Goal: Task Accomplishment & Management: Use online tool/utility

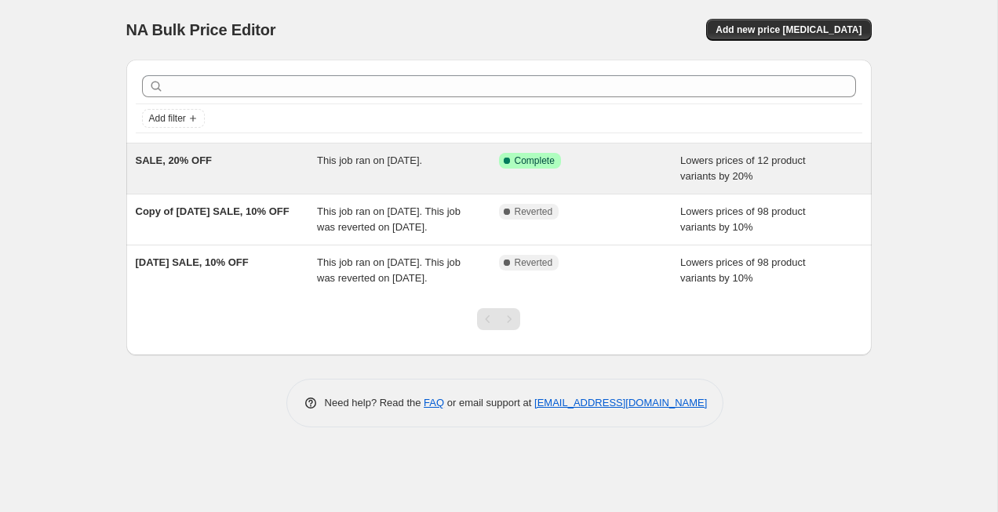
click at [660, 158] on div "Success Complete Complete" at bounding box center [590, 168] width 182 height 31
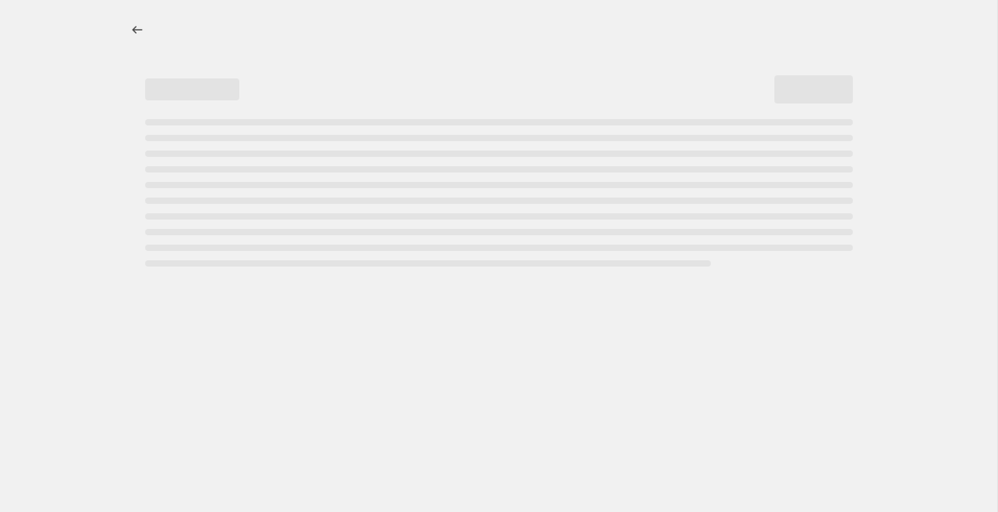
select select "percentage"
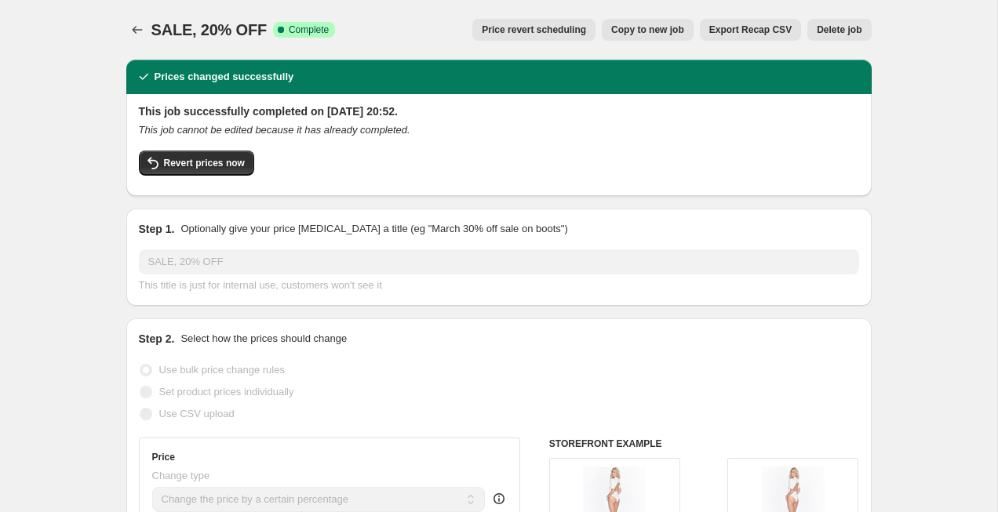
click at [662, 35] on span "Copy to new job" at bounding box center [647, 30] width 73 height 13
select select "percentage"
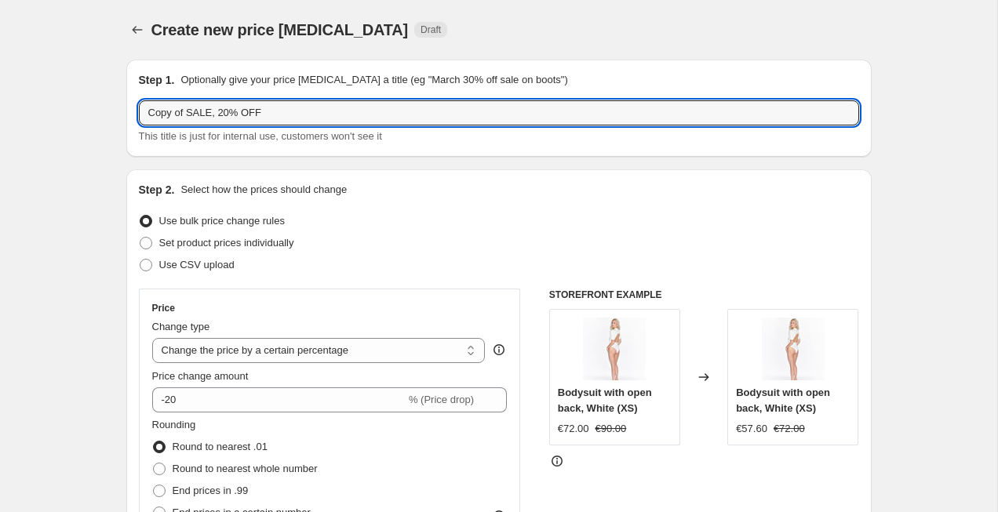
drag, startPoint x: 210, startPoint y: 112, endPoint x: 110, endPoint y: 110, distance: 100.5
click at [204, 109] on input "SUMMER, 20% OFF" at bounding box center [499, 112] width 720 height 25
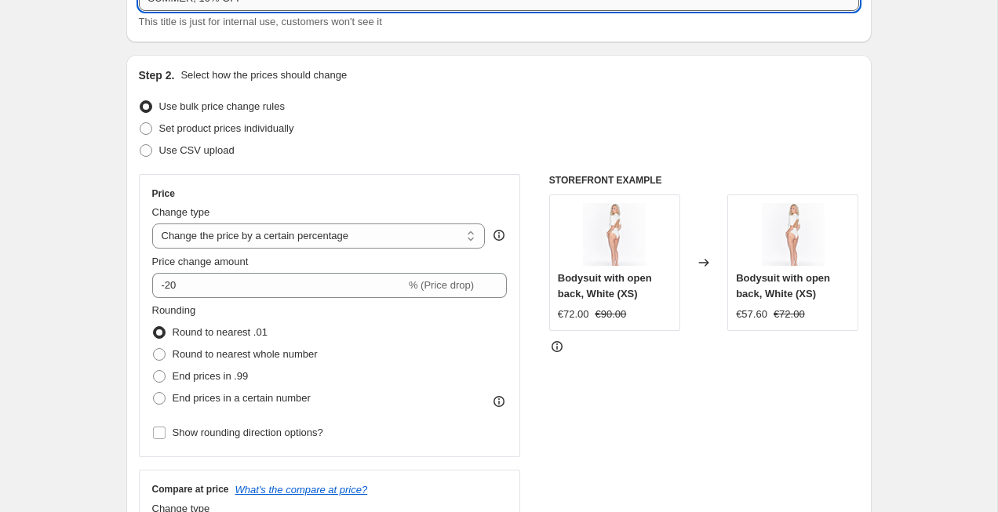
scroll to position [118, 0]
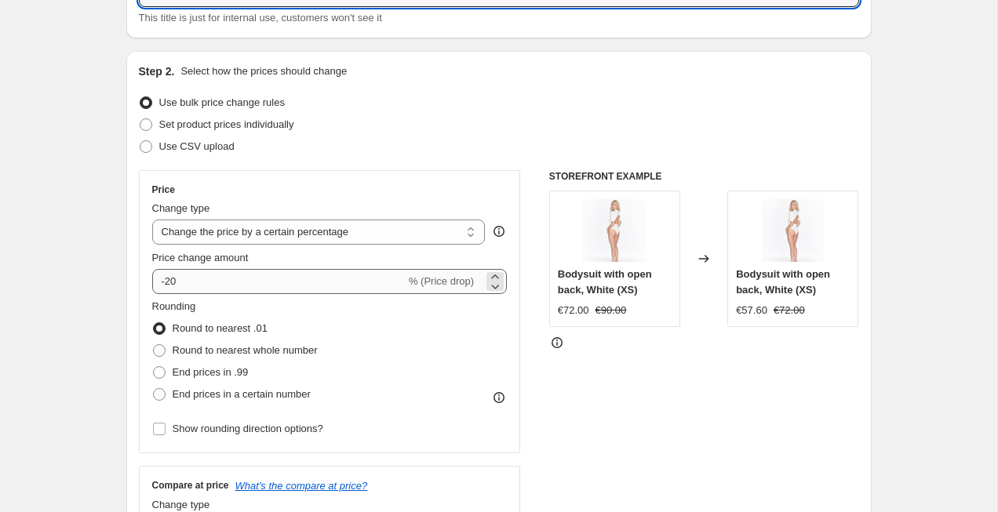
type input "SUMMER, 10% OFF"
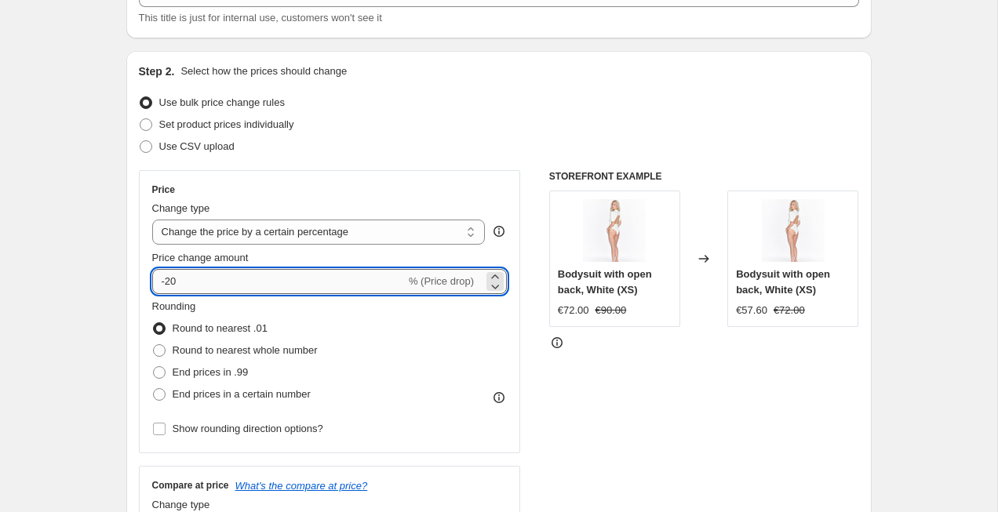
click at [219, 280] on input "-20" at bounding box center [278, 281] width 253 height 25
type input "-2"
type input "-10"
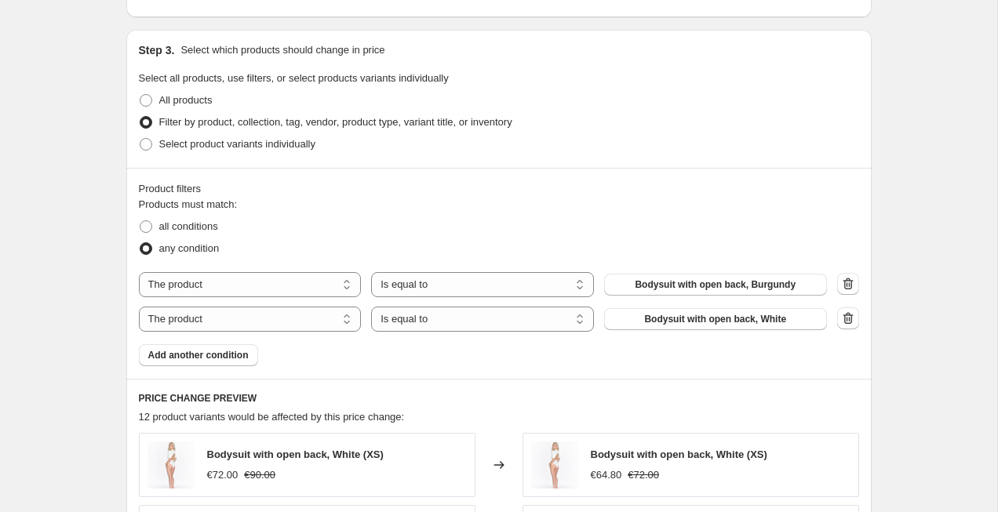
scroll to position [713, 0]
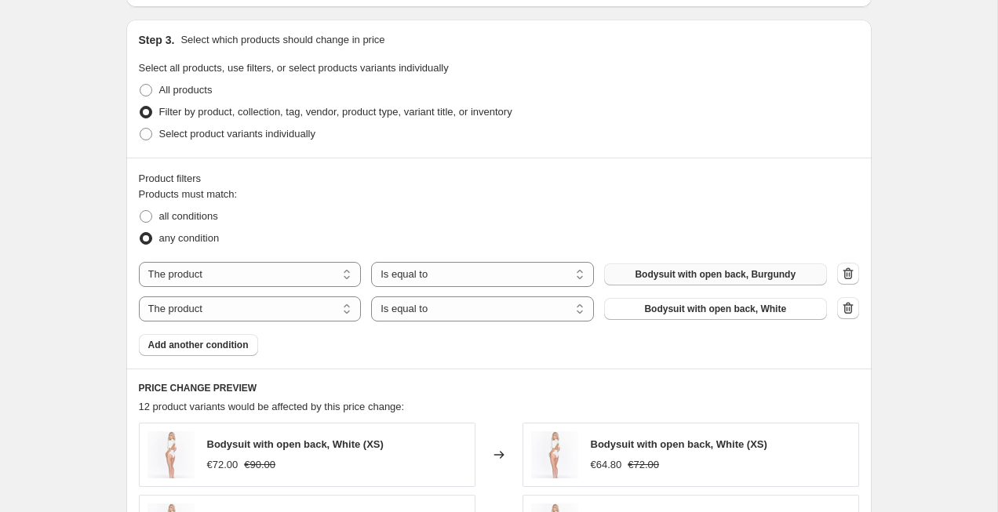
click at [700, 279] on span "Bodysuit with open back, Burgundy" at bounding box center [715, 274] width 161 height 13
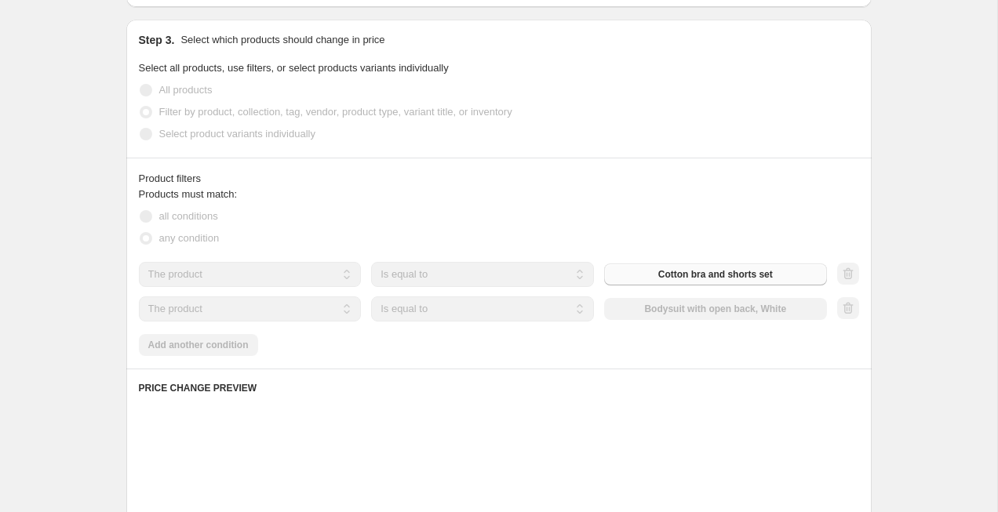
click at [712, 314] on div "The product The product's collection The product's tag The product's vendor The…" at bounding box center [483, 309] width 688 height 25
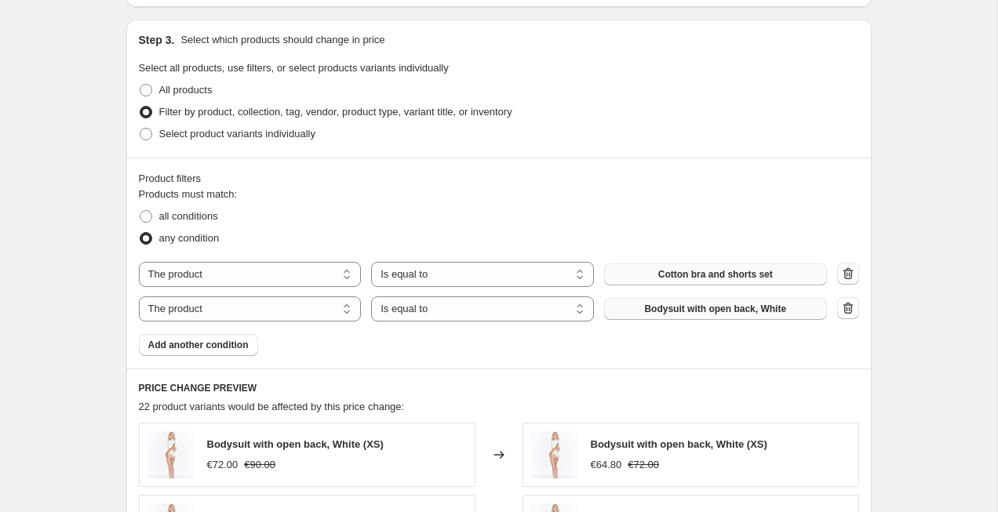
click at [708, 315] on span "Bodysuit with open back, White" at bounding box center [715, 309] width 142 height 13
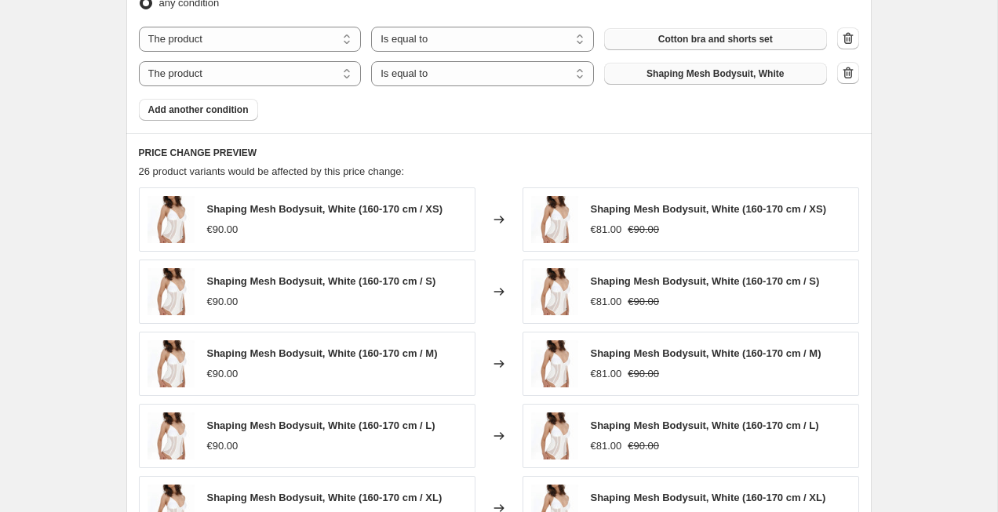
scroll to position [0, 0]
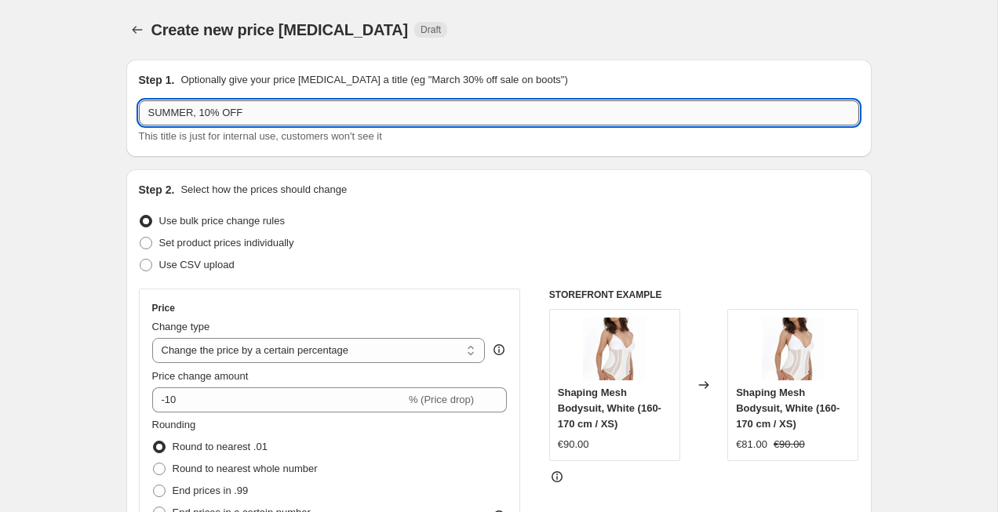
click at [193, 111] on input "SUMMER, 10% OFF" at bounding box center [499, 112] width 720 height 25
type input "SUMMER SALE, 10% OFF"
click at [391, 86] on p "Optionally give your price [MEDICAL_DATA] a title (eg "March 30% off sale on bo…" at bounding box center [373, 80] width 387 height 16
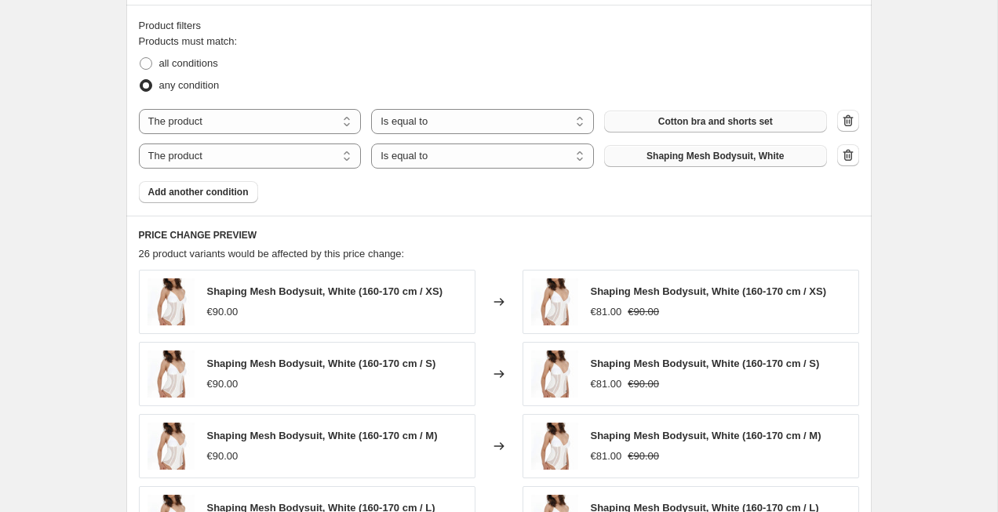
scroll to position [1267, 0]
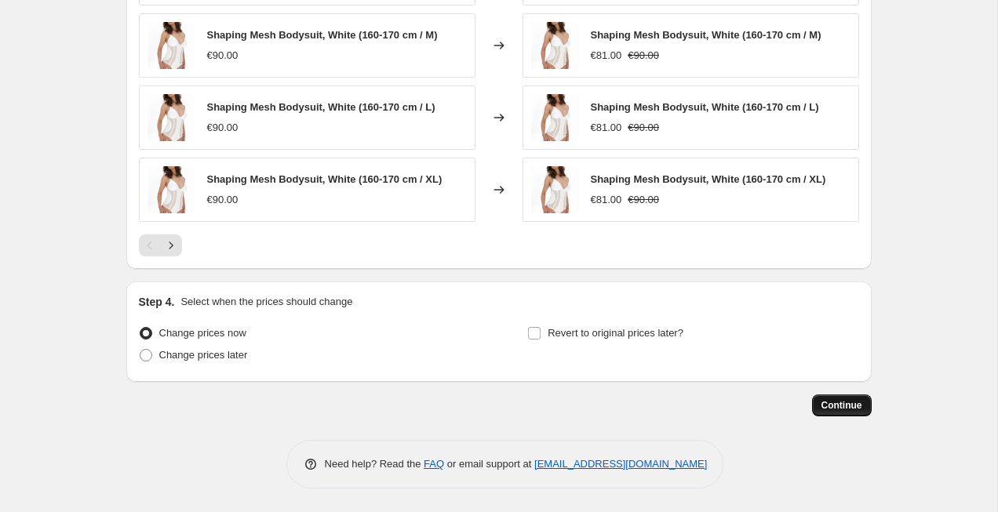
click at [826, 403] on span "Continue" at bounding box center [842, 405] width 41 height 13
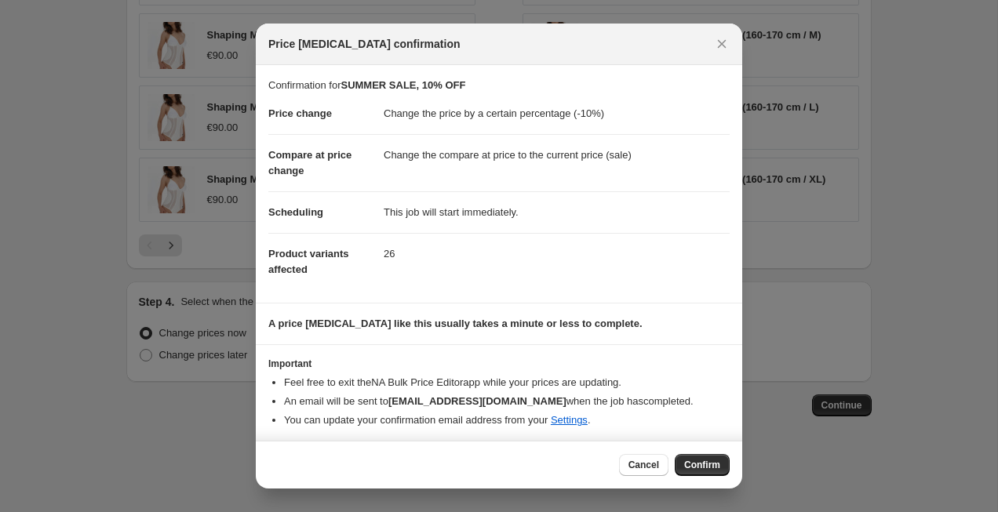
scroll to position [3, 0]
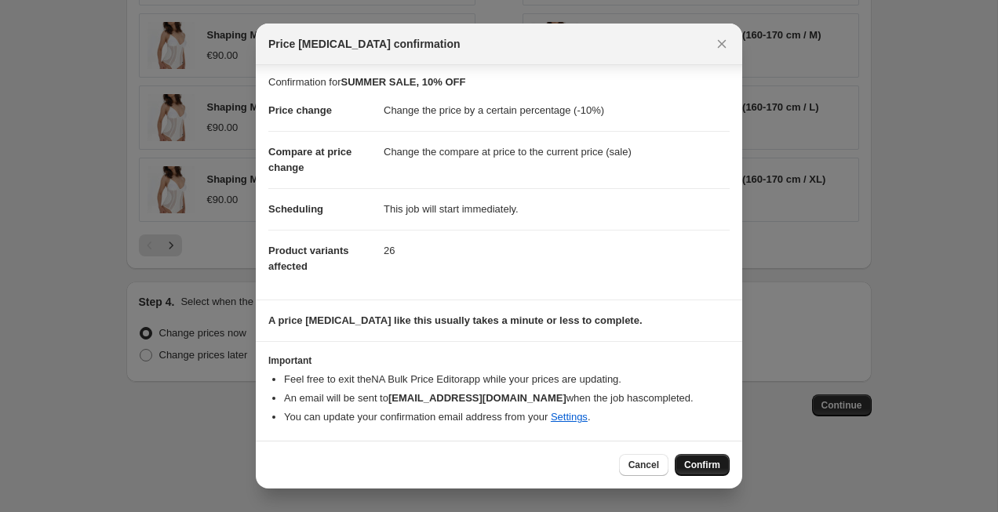
click at [705, 468] on span "Confirm" at bounding box center [702, 465] width 36 height 13
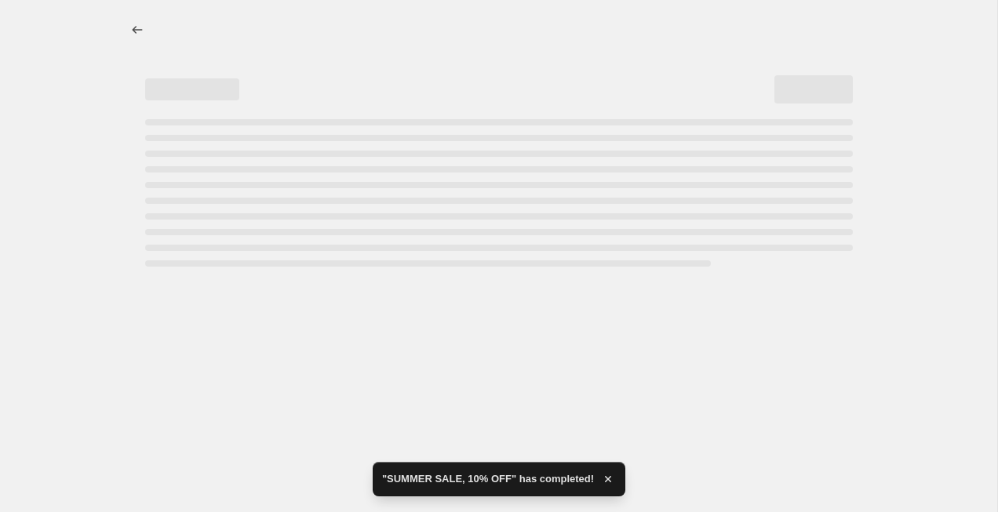
select select "percentage"
